Goal: Task Accomplishment & Management: Manage account settings

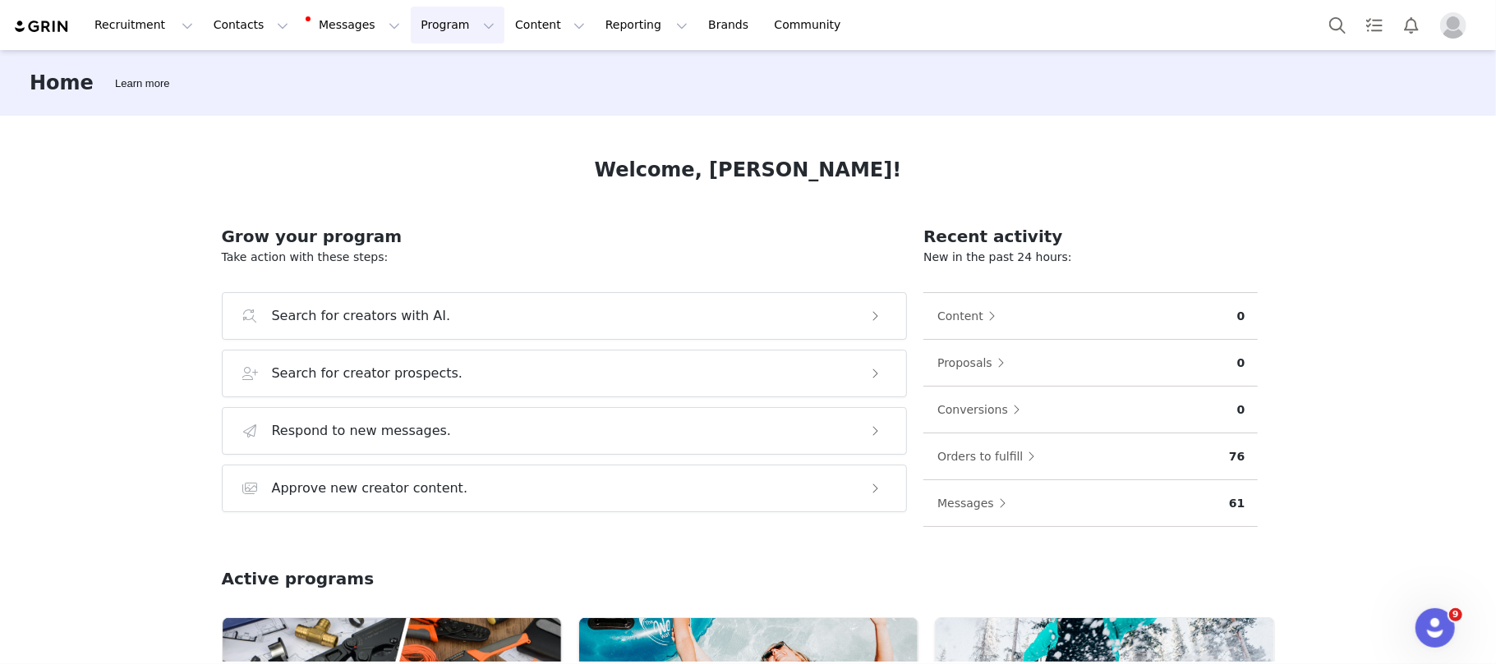
click at [411, 27] on button "Program Program" at bounding box center [458, 25] width 94 height 37
click at [448, 69] on div "Activations" at bounding box center [436, 72] width 110 height 17
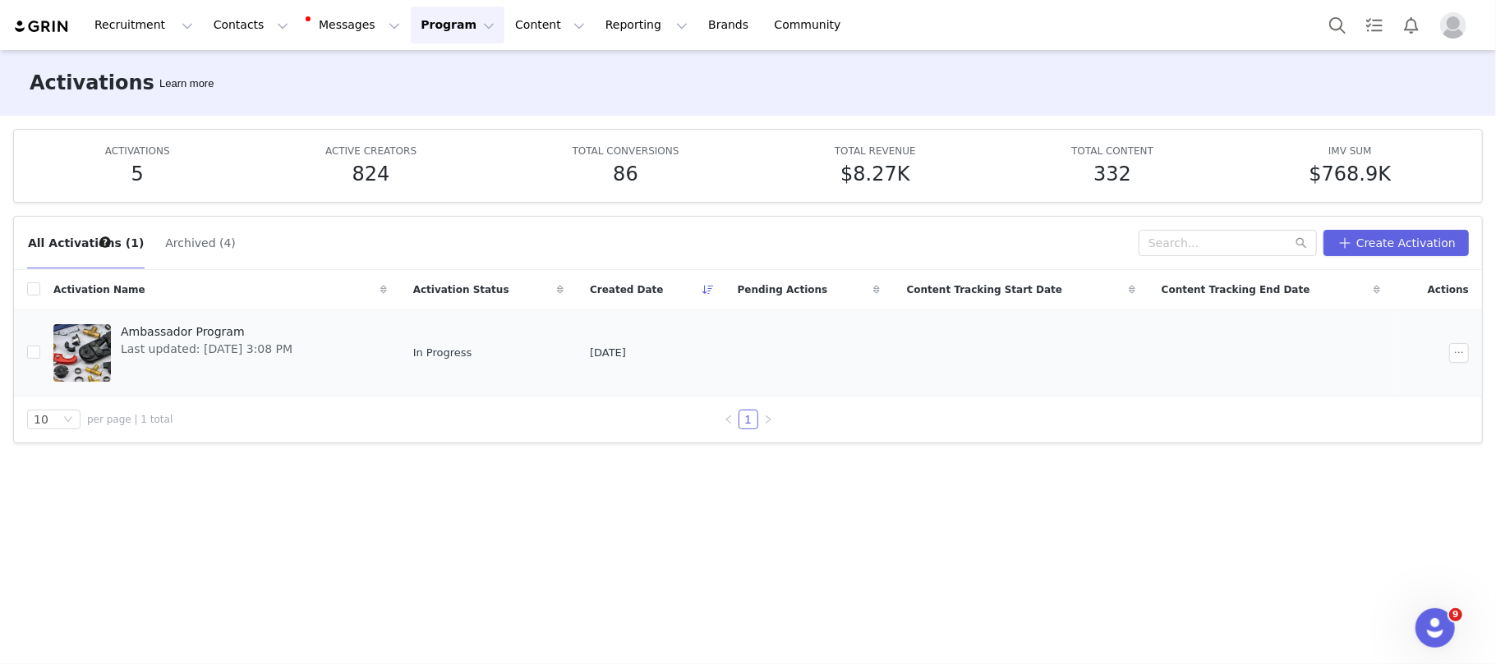
click at [189, 333] on span "Ambassador Program" at bounding box center [207, 332] width 172 height 17
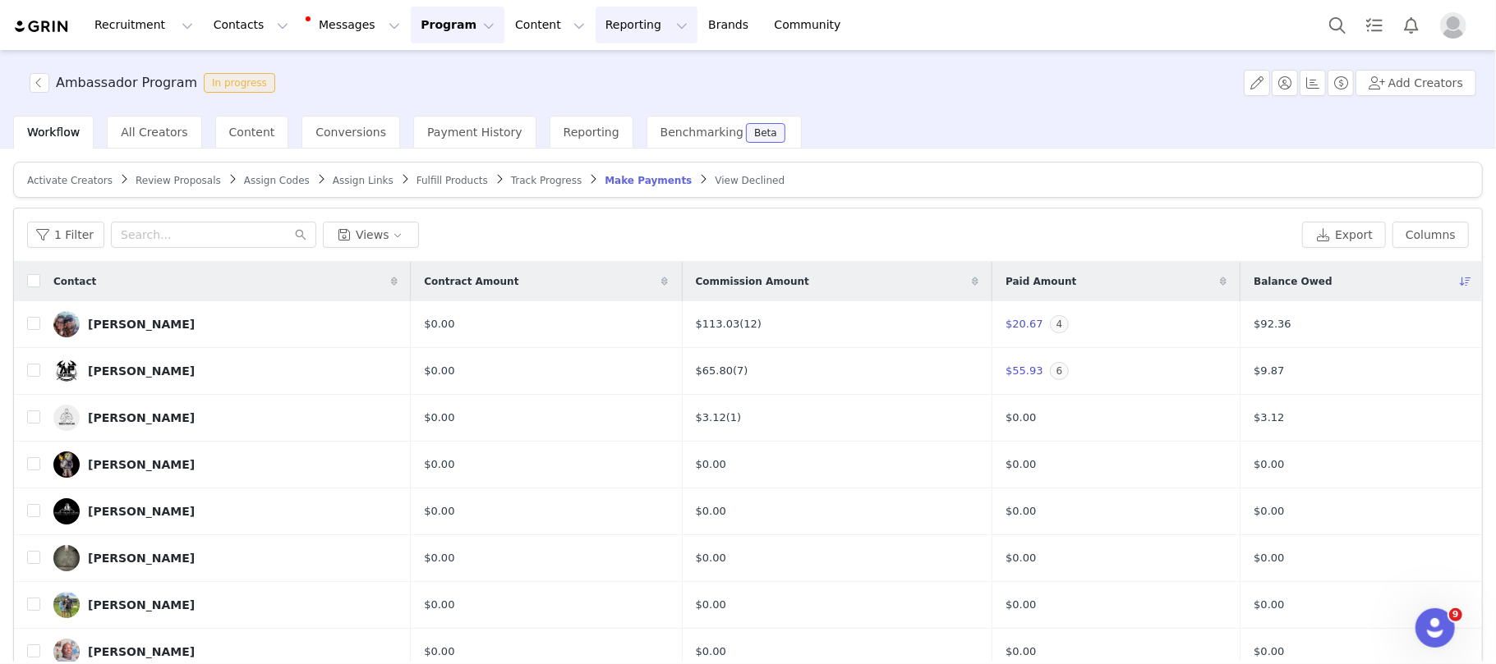
click at [595, 27] on button "Reporting Reporting" at bounding box center [646, 25] width 102 height 37
click at [592, 69] on p "Dashboard" at bounding box center [580, 72] width 62 height 17
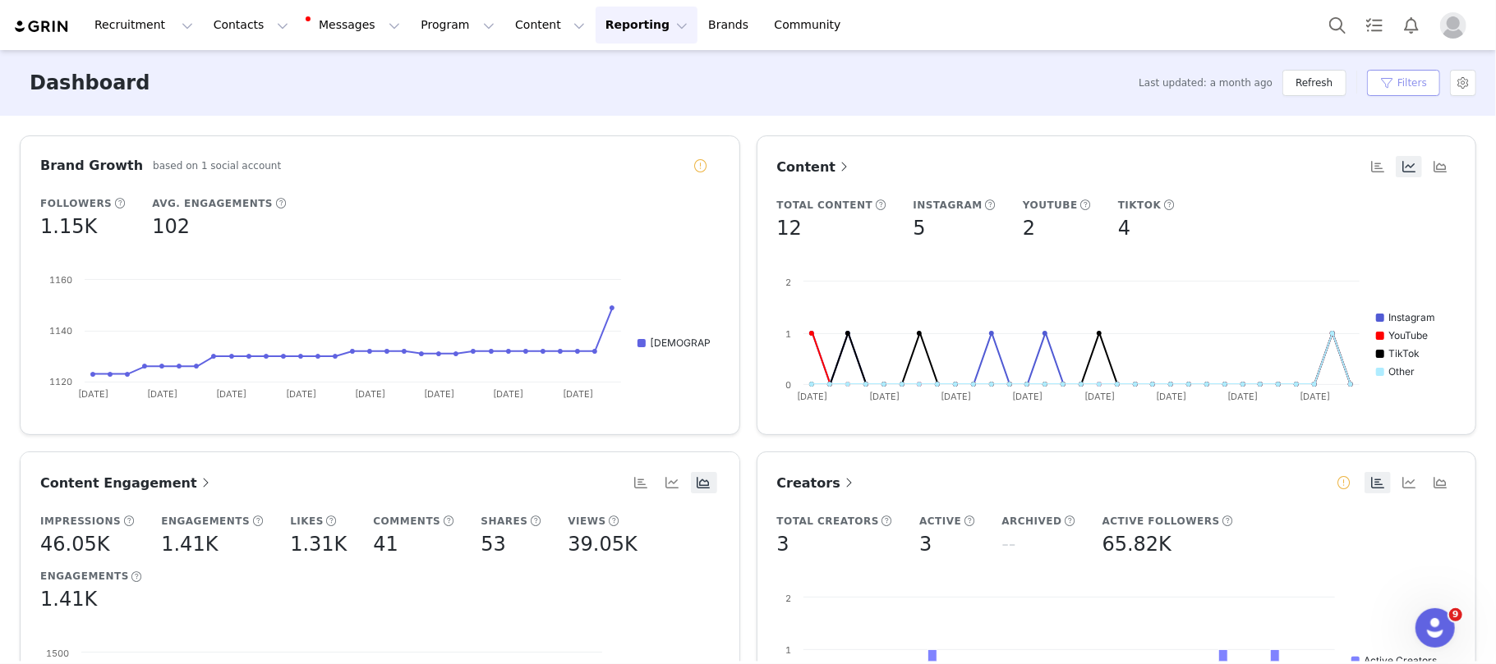
click at [1404, 84] on button "Filters" at bounding box center [1403, 83] width 73 height 26
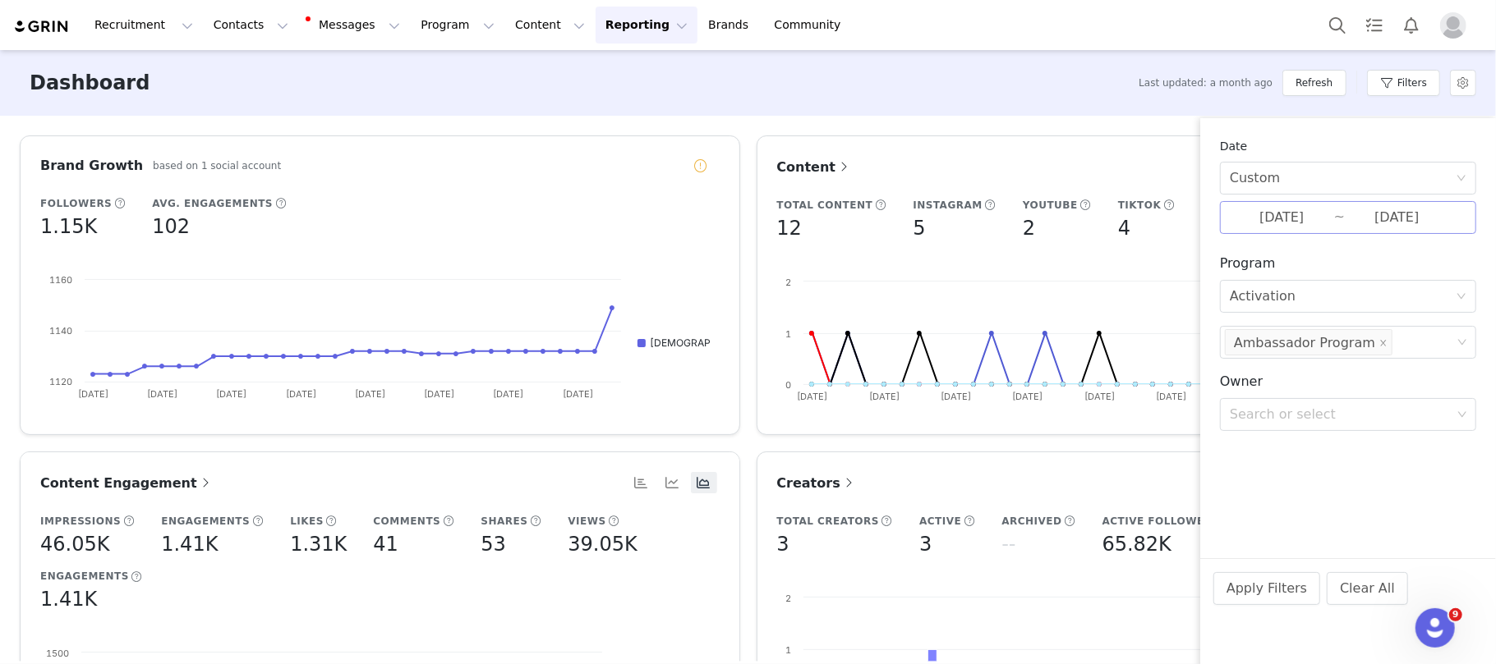
click at [1334, 210] on input "[DATE]" at bounding box center [1281, 217] width 104 height 21
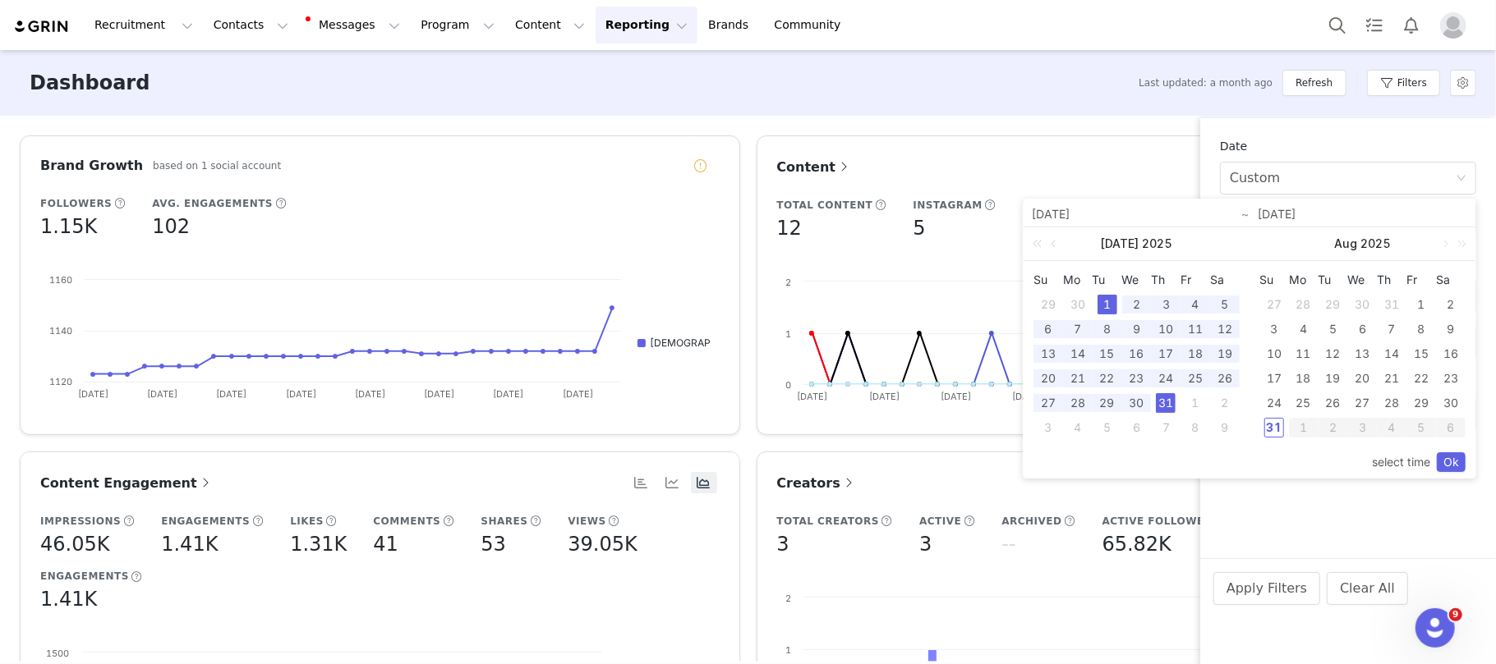
click at [1294, 218] on input "[DATE]" at bounding box center [1361, 215] width 209 height 20
click at [1416, 306] on div "1" at bounding box center [1421, 305] width 20 height 20
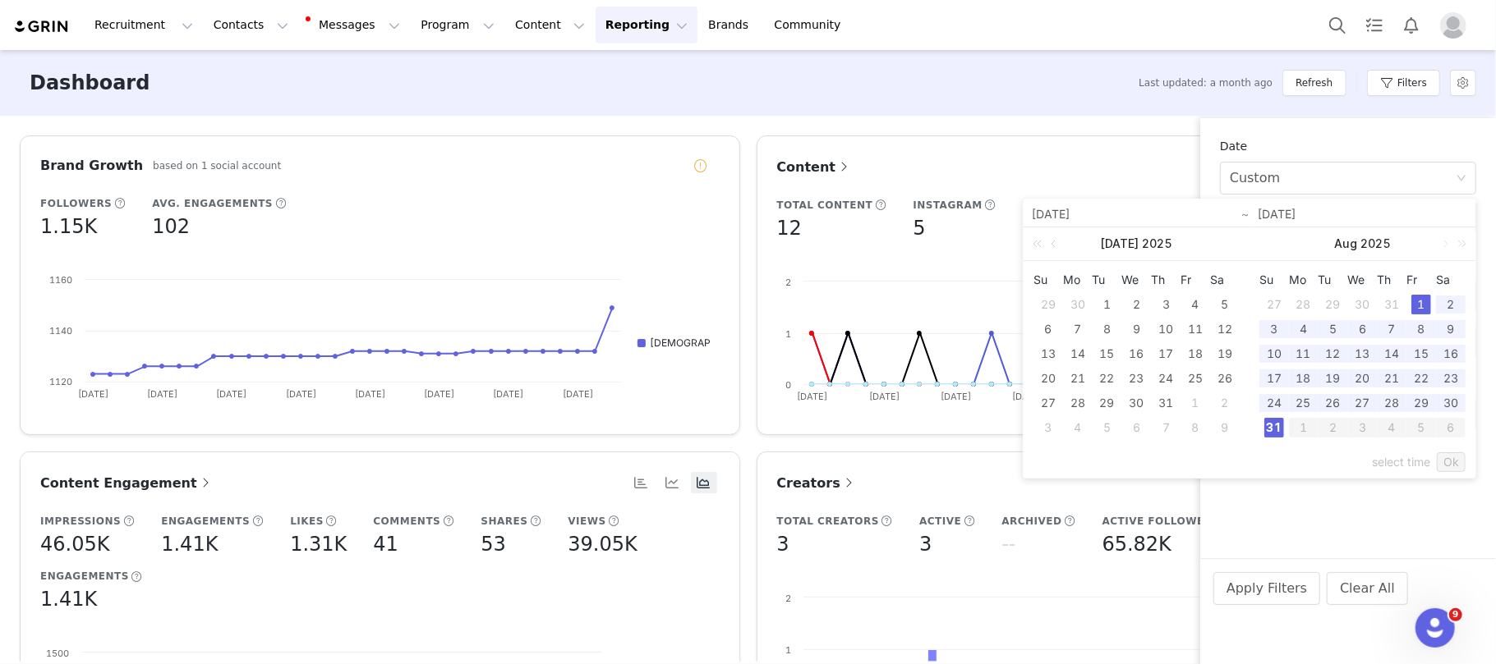
click at [1269, 438] on div "31" at bounding box center [1274, 428] width 20 height 20
type input "[DATE]"
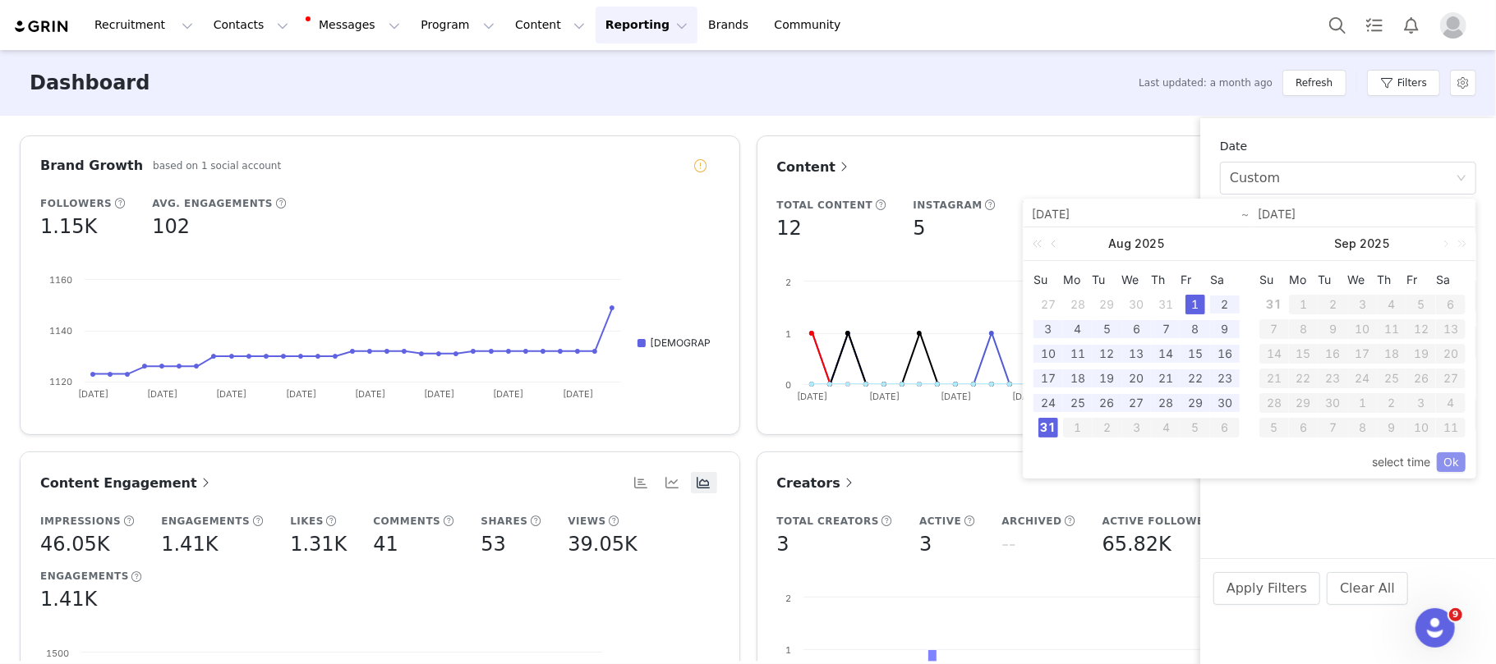
click at [1455, 464] on link "Ok" at bounding box center [1450, 463] width 29 height 20
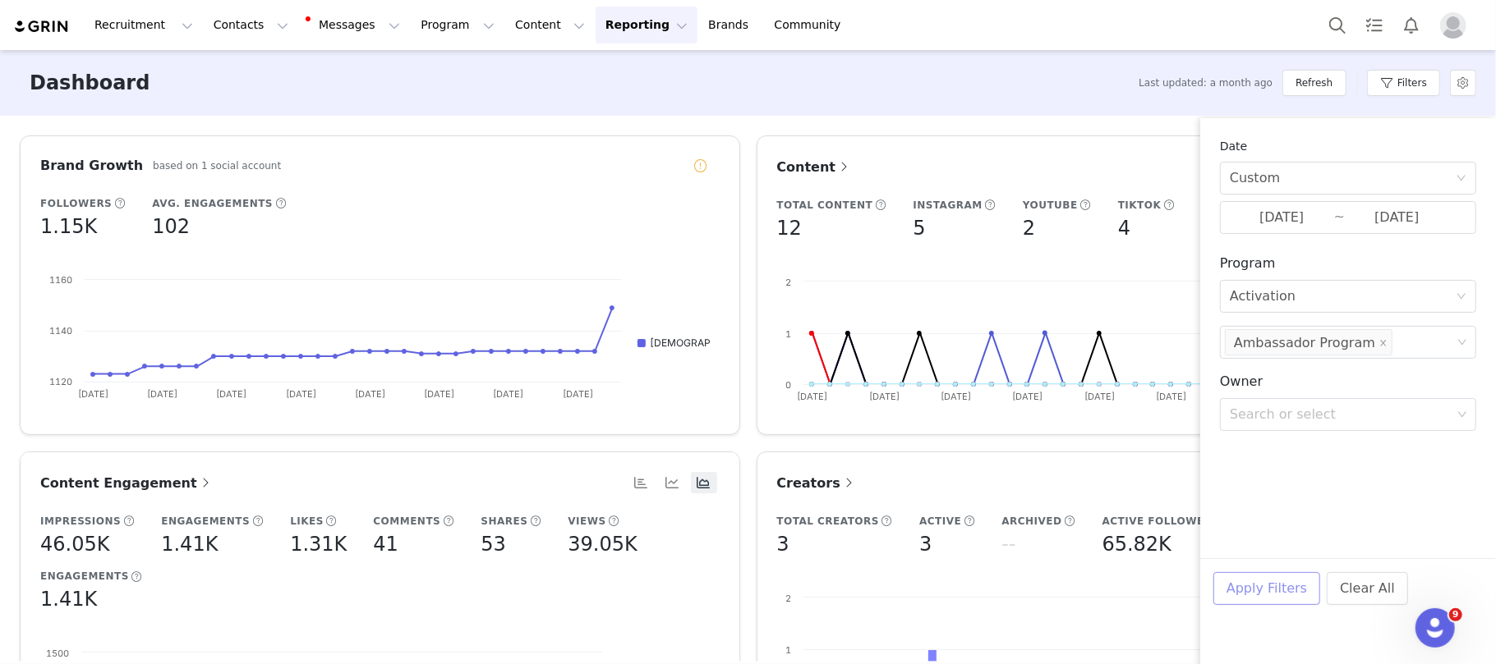
click at [1243, 583] on button "Apply Filters" at bounding box center [1266, 588] width 107 height 33
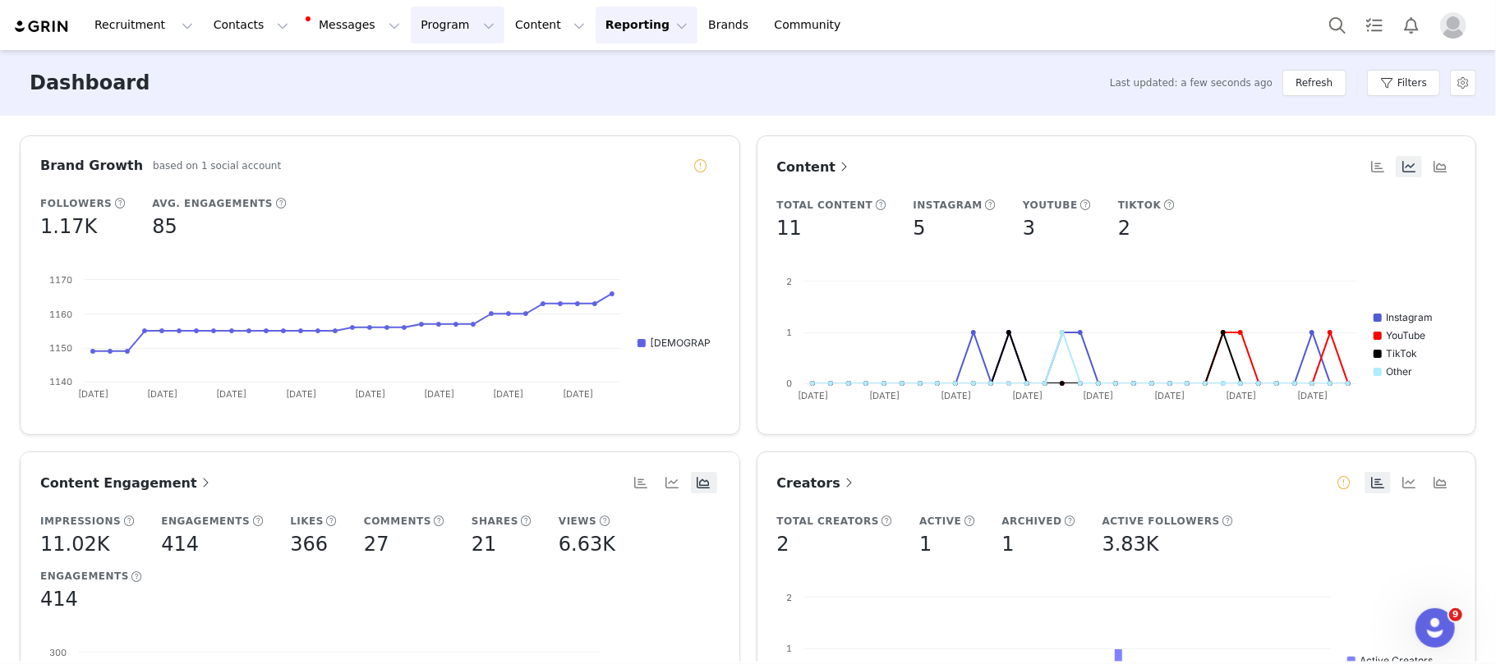
click at [417, 27] on button "Program Program" at bounding box center [458, 25] width 94 height 37
click at [442, 76] on div "Activations" at bounding box center [436, 72] width 110 height 17
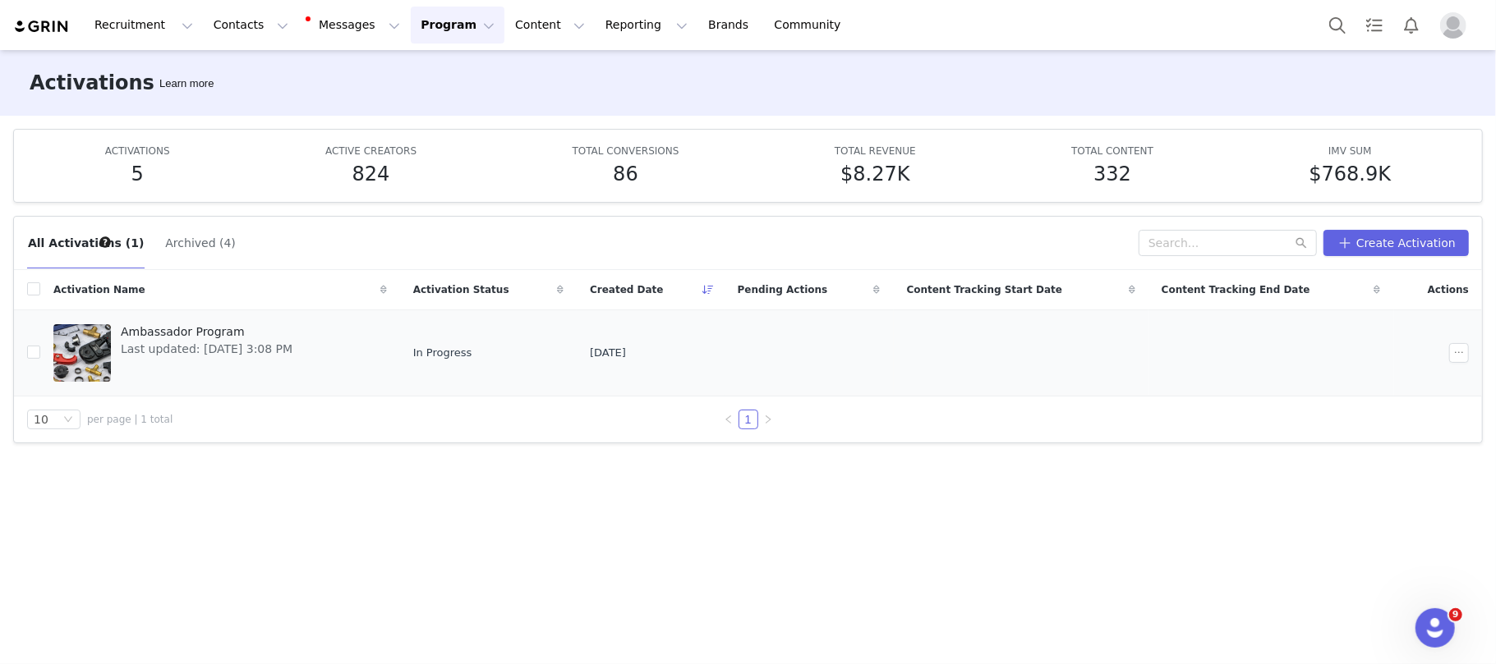
click at [178, 323] on div "Ambassador Program Last updated: [DATE] 3:08 PM" at bounding box center [206, 353] width 191 height 66
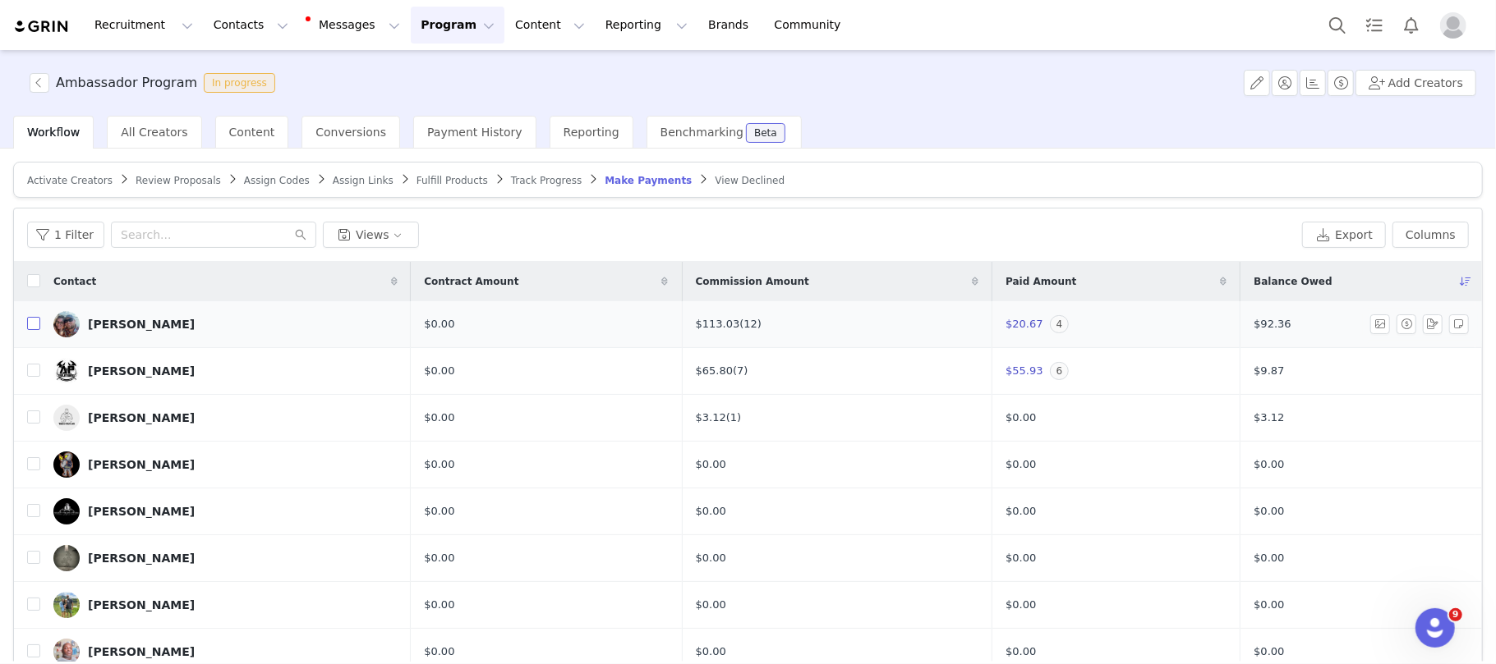
click at [33, 324] on input "checkbox" at bounding box center [33, 323] width 13 height 13
checkbox input "true"
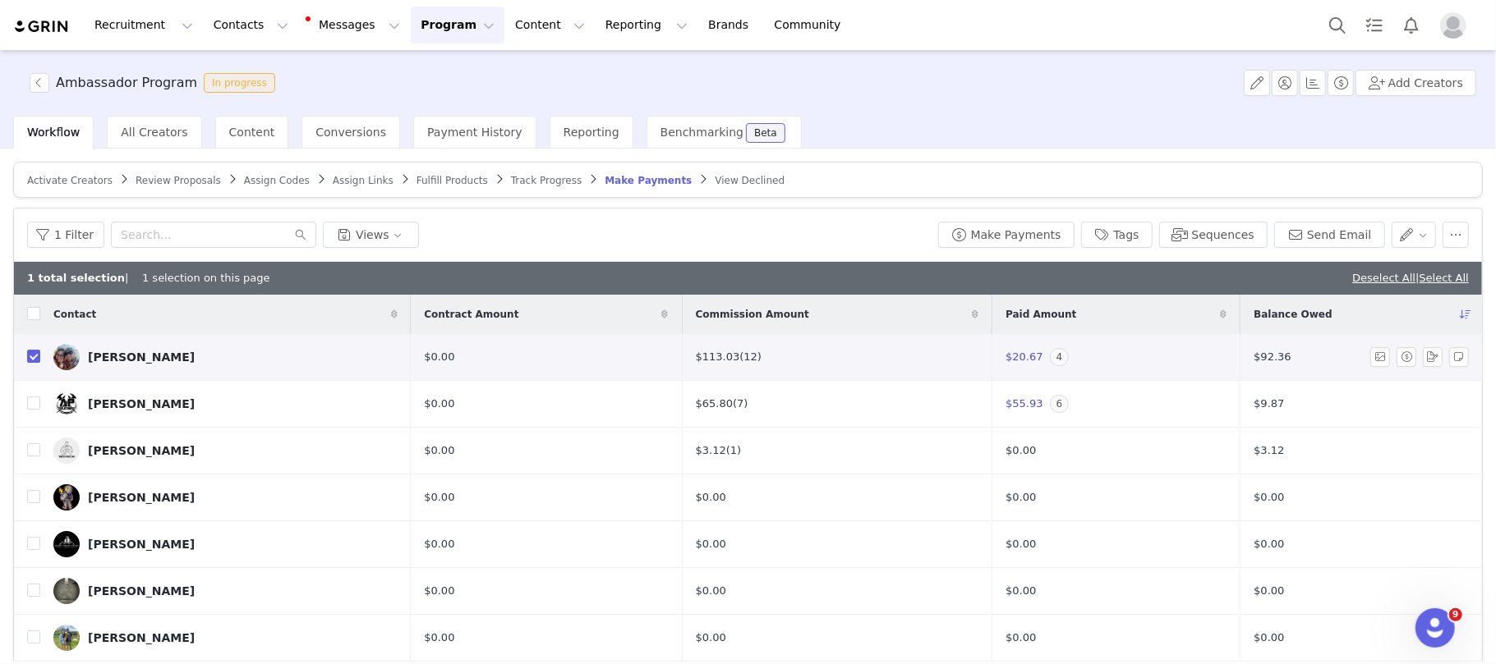
click at [31, 372] on td at bounding box center [27, 357] width 26 height 47
click at [26, 399] on td at bounding box center [27, 404] width 26 height 47
click at [38, 450] on input "checkbox" at bounding box center [33, 450] width 13 height 13
checkbox input "true"
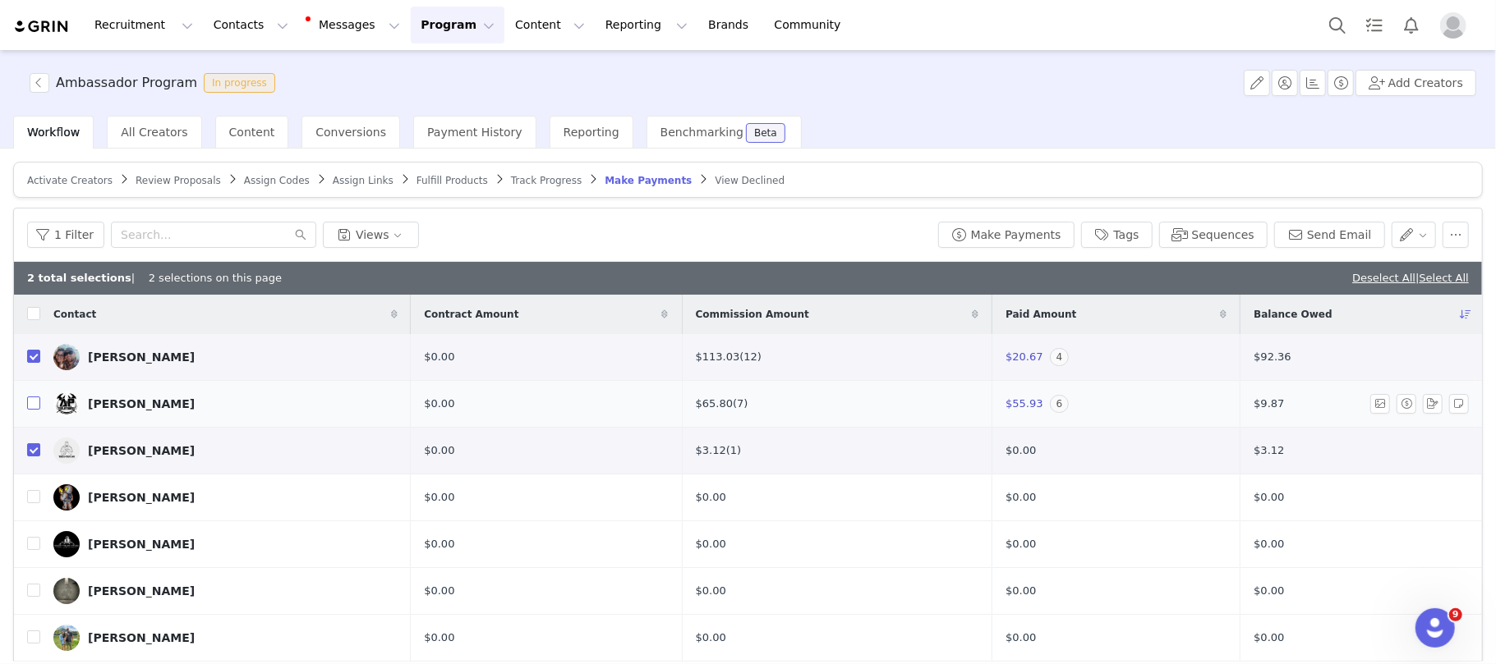
click at [36, 402] on input "checkbox" at bounding box center [33, 403] width 13 height 13
checkbox input "true"
click at [1046, 228] on button "Make Payments" at bounding box center [1006, 235] width 136 height 26
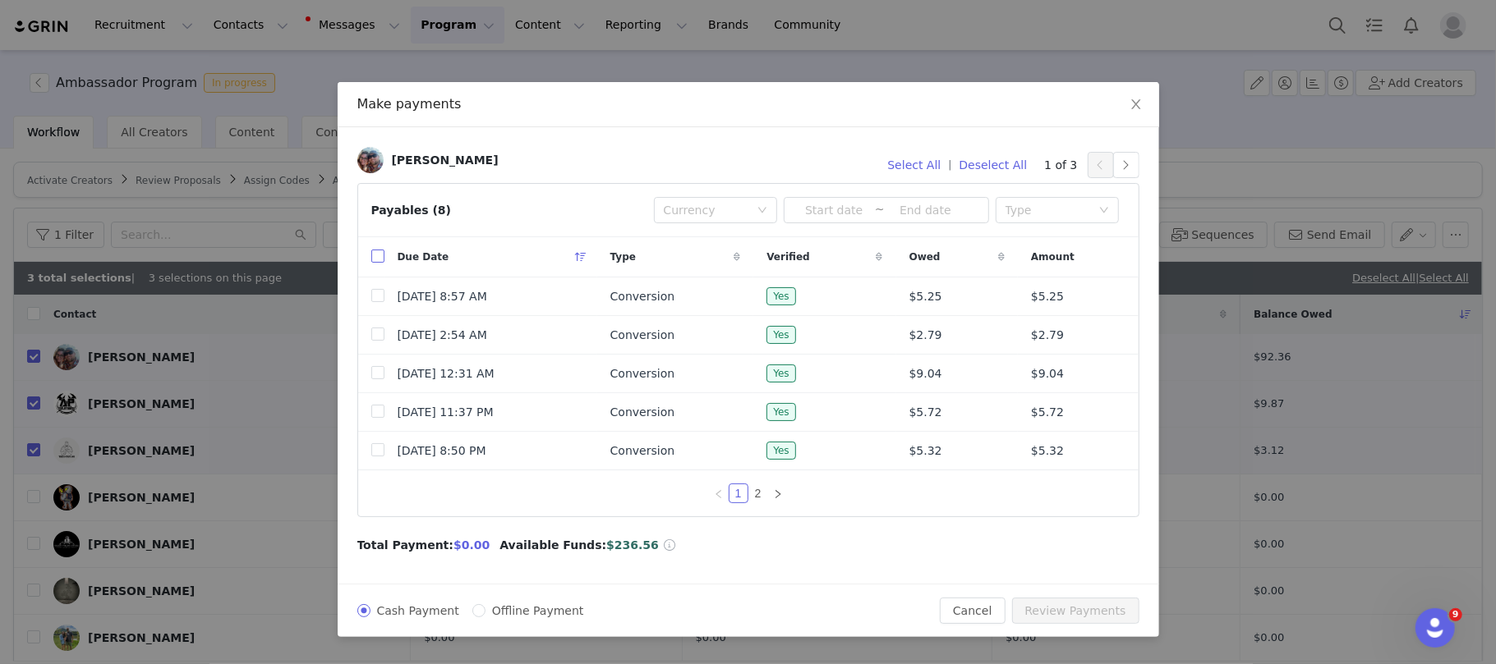
click at [378, 257] on input "checkbox" at bounding box center [377, 256] width 13 height 13
checkbox input "true"
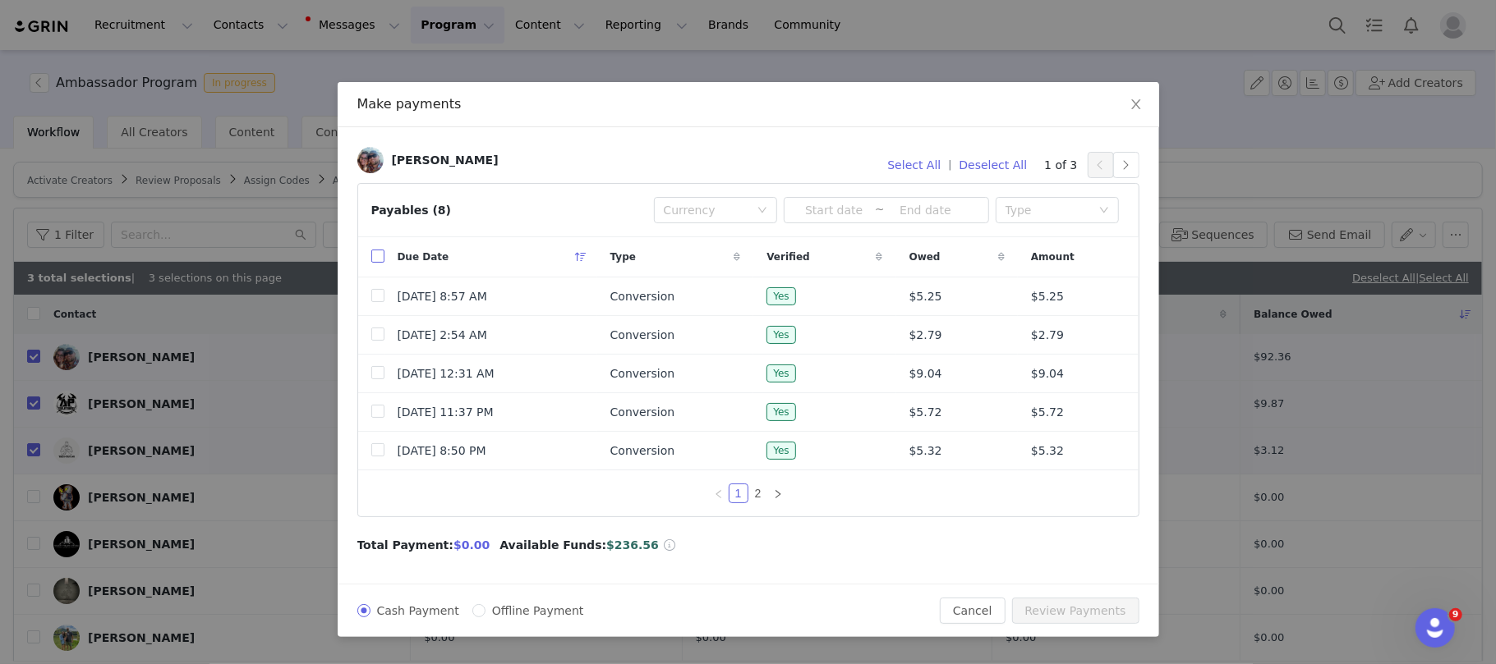
checkbox input "true"
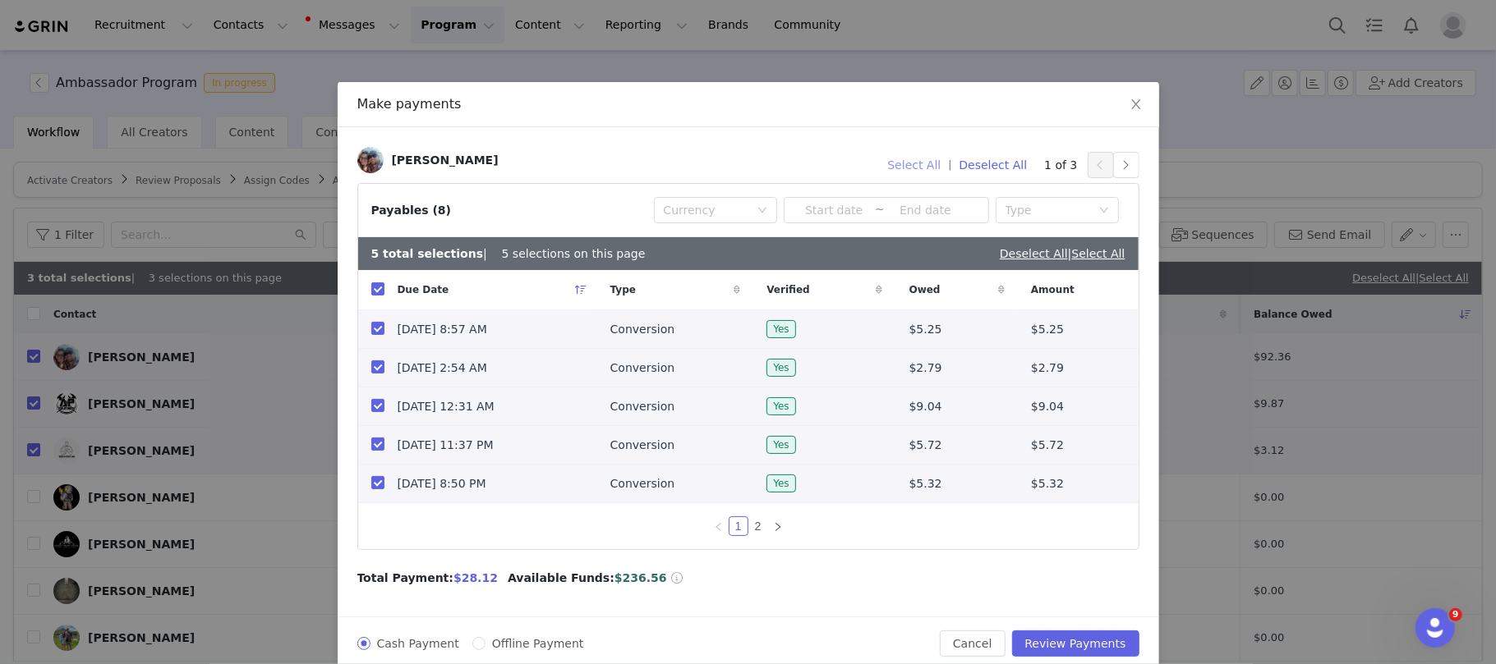
click at [918, 164] on button "Select All" at bounding box center [914, 165] width 68 height 26
click at [1120, 168] on button "button" at bounding box center [1126, 165] width 26 height 26
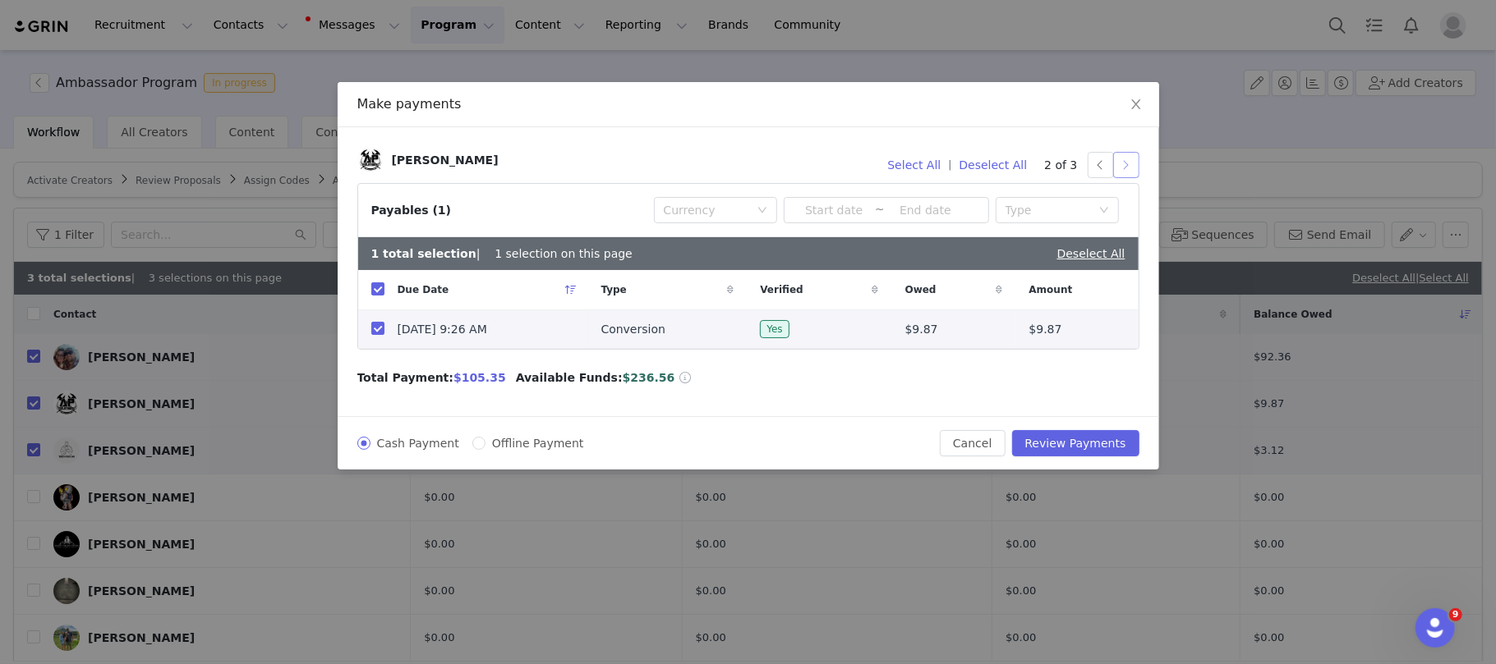
click at [1120, 168] on button "button" at bounding box center [1126, 165] width 26 height 26
click at [1098, 163] on button "button" at bounding box center [1100, 165] width 26 height 26
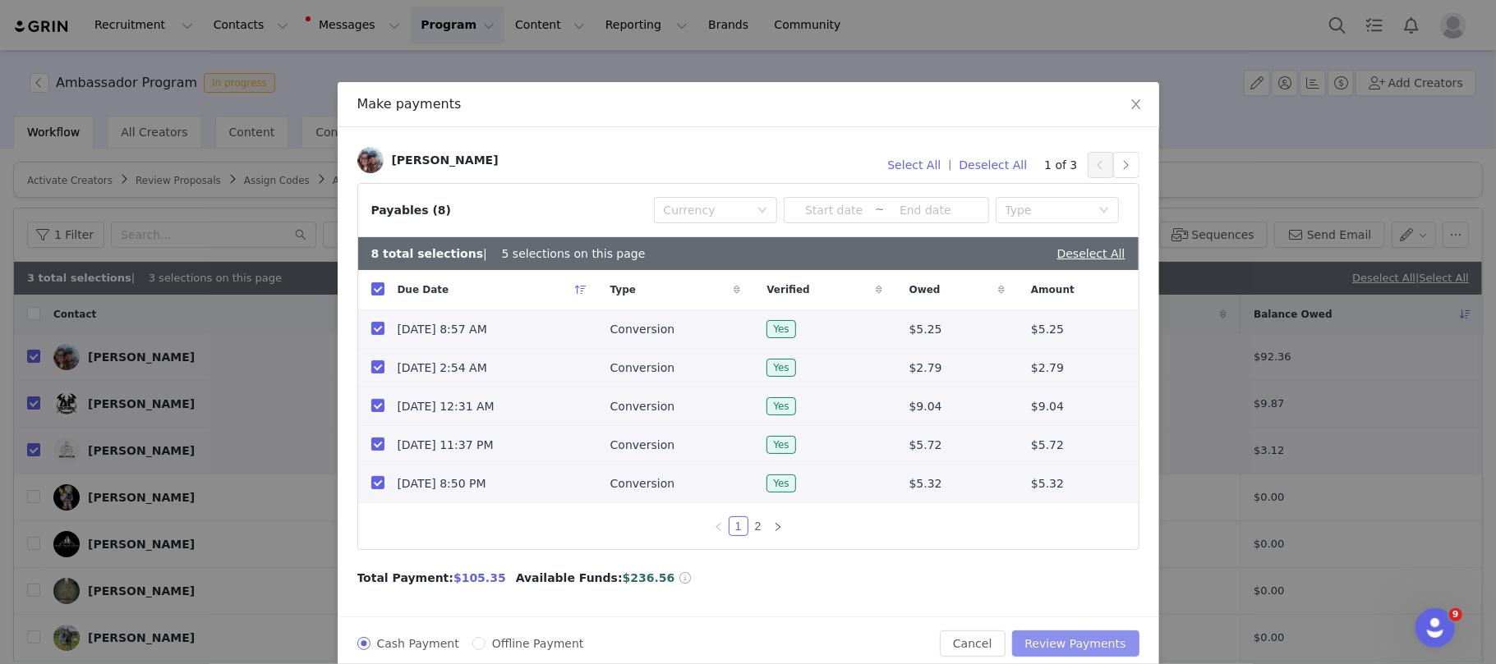
click at [1094, 647] on button "Review Payments" at bounding box center [1075, 644] width 127 height 26
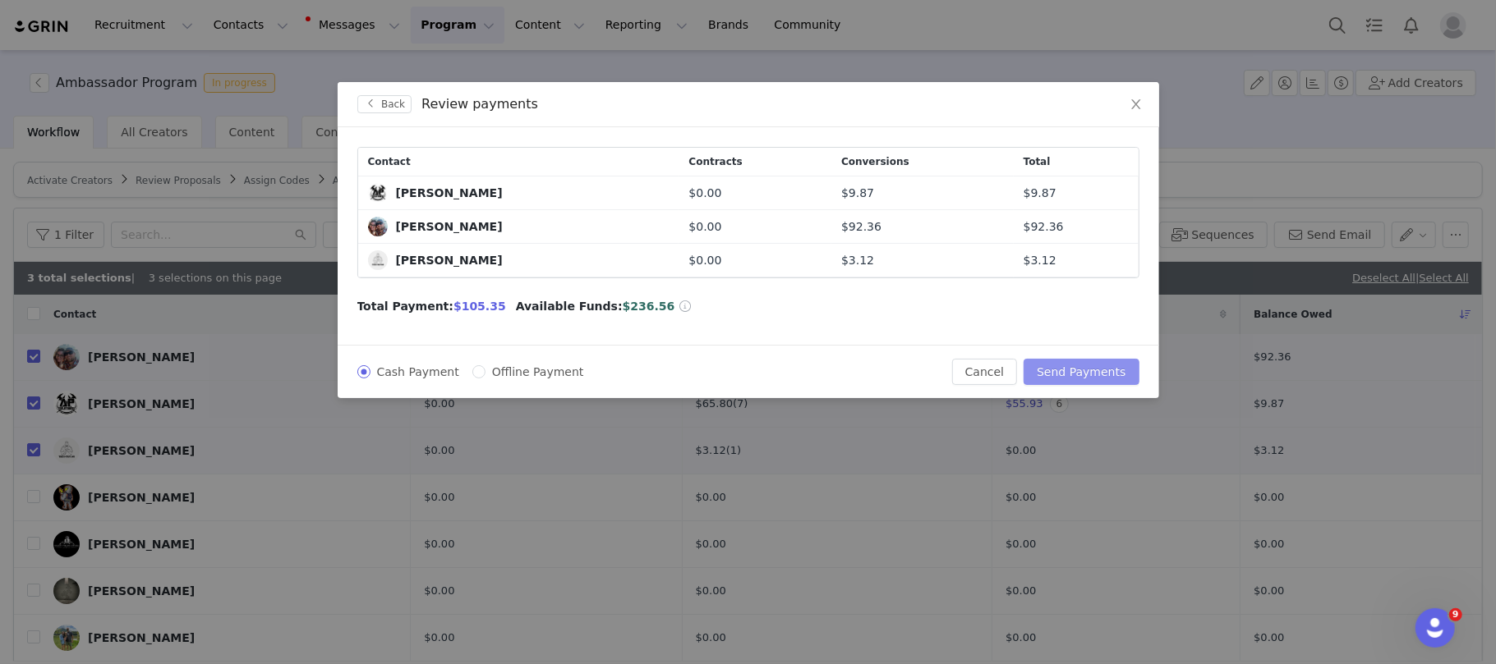
click at [1117, 375] on button "Send Payments" at bounding box center [1080, 372] width 115 height 26
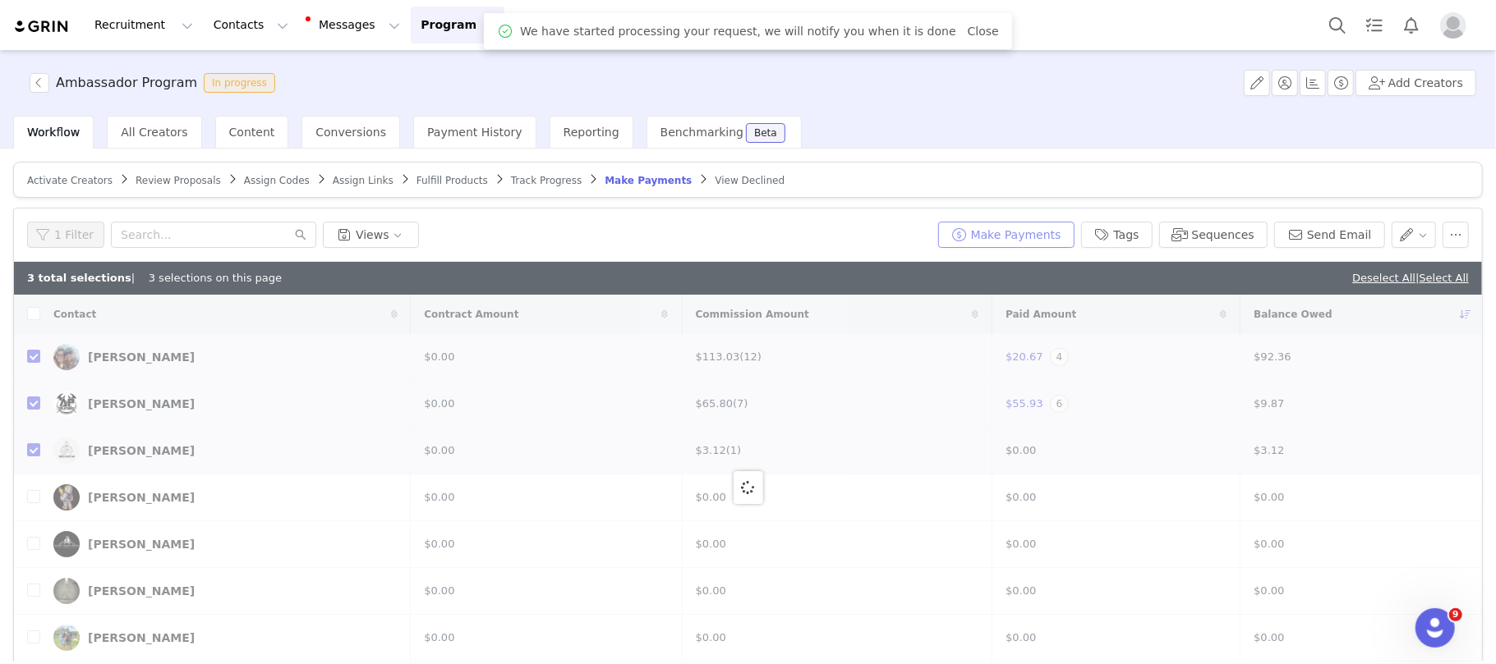
checkbox input "false"
checkbox input "true"
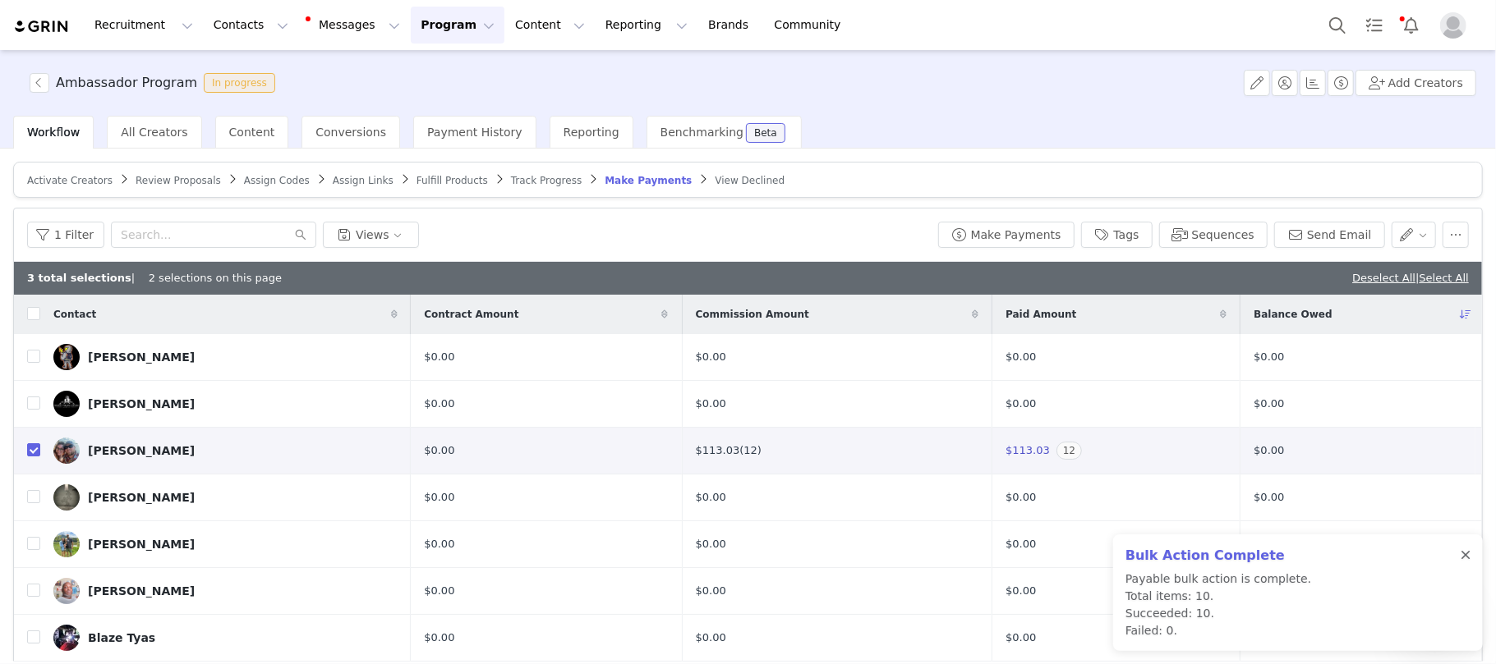
click at [1465, 553] on div at bounding box center [1465, 555] width 10 height 13
